Goal: Task Accomplishment & Management: Complete application form

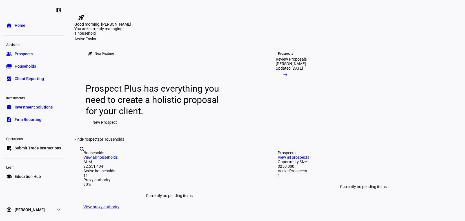
click at [23, 56] on span "Prospects" at bounding box center [24, 54] width 18 height 6
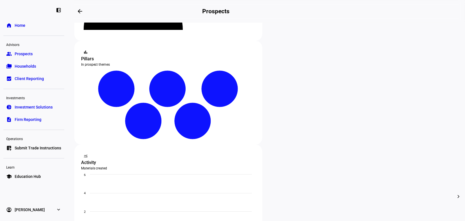
scroll to position [113, 0]
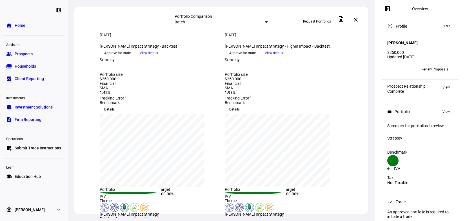
click at [256, 57] on span "Approve for trade" at bounding box center [242, 52] width 26 height 9
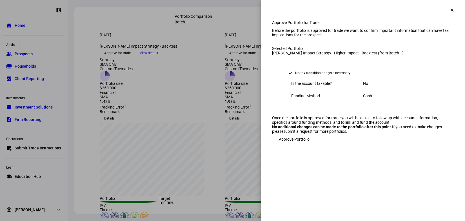
click at [307, 145] on span "Approve Portfolio" at bounding box center [294, 139] width 31 height 11
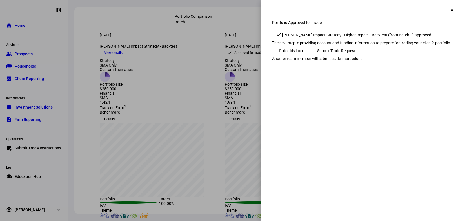
click at [356, 56] on span "Submit Trade Request" at bounding box center [336, 50] width 38 height 11
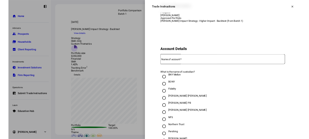
scroll to position [113, 0]
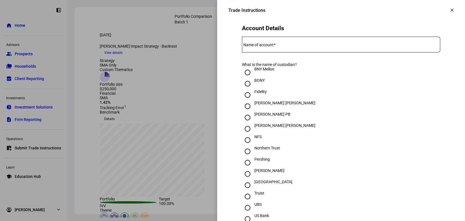
click at [245, 101] on input "Fidelity" at bounding box center [247, 94] width 11 height 11
radio input "true"
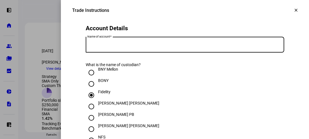
click at [133, 46] on input "Name of account" at bounding box center [185, 43] width 198 height 5
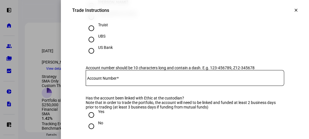
scroll to position [282, 0]
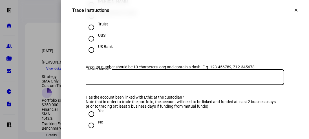
click at [136, 78] on input "Account Number" at bounding box center [185, 76] width 198 height 5
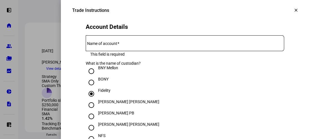
scroll to position [113, 0]
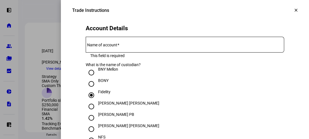
type input "637-793834"
click at [114, 47] on mat-label "Name of account" at bounding box center [102, 45] width 30 height 5
click at [114, 46] on input "Name of account" at bounding box center [185, 43] width 198 height 5
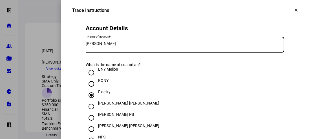
type input "[PERSON_NAME]"
click at [152, 78] on div "BNY Mellon" at bounding box center [185, 72] width 198 height 11
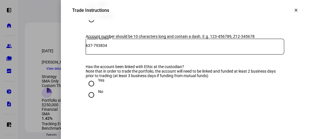
scroll to position [338, 0]
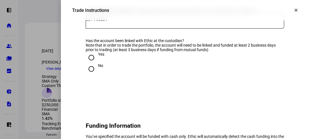
click at [91, 63] on input "Yes" at bounding box center [91, 57] width 11 height 11
radio input "true"
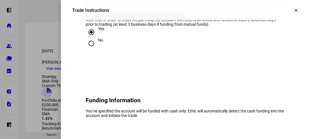
scroll to position [364, 0]
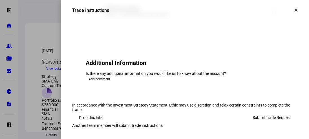
click at [252, 112] on span "Submit Trade Request" at bounding box center [271, 117] width 38 height 11
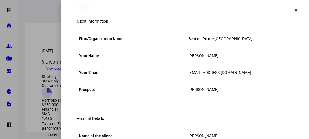
scroll to position [0, 0]
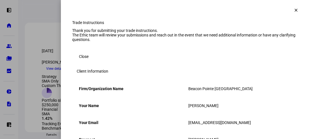
click at [86, 62] on span at bounding box center [83, 56] width 23 height 11
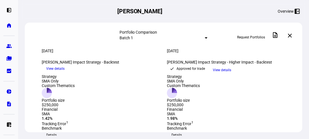
click at [288, 35] on span at bounding box center [290, 36] width 14 height 14
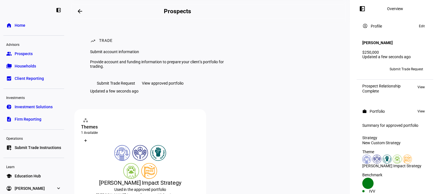
click at [13, 67] on link "folder_copy Households" at bounding box center [33, 66] width 61 height 11
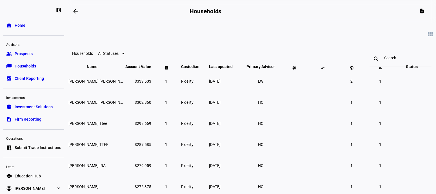
click at [18, 56] on span "Prospects" at bounding box center [24, 54] width 18 height 6
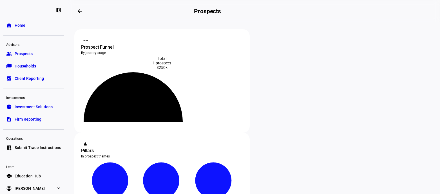
click at [19, 23] on span "Home" at bounding box center [20, 26] width 11 height 6
